Goal: Task Accomplishment & Management: Use online tool/utility

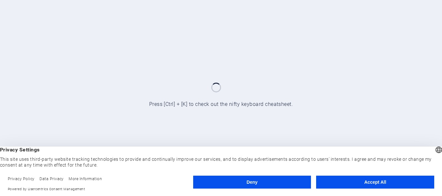
click at [372, 181] on button "Accept All" at bounding box center [375, 182] width 118 height 13
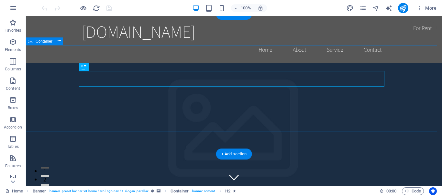
scroll to position [65, 0]
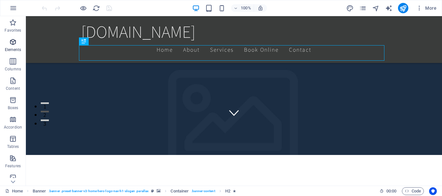
click at [8, 44] on span "Elements" at bounding box center [13, 46] width 26 height 16
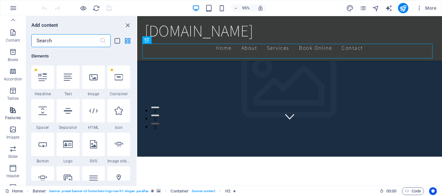
scroll to position [0, 0]
